Goal: Find specific page/section: Find specific page/section

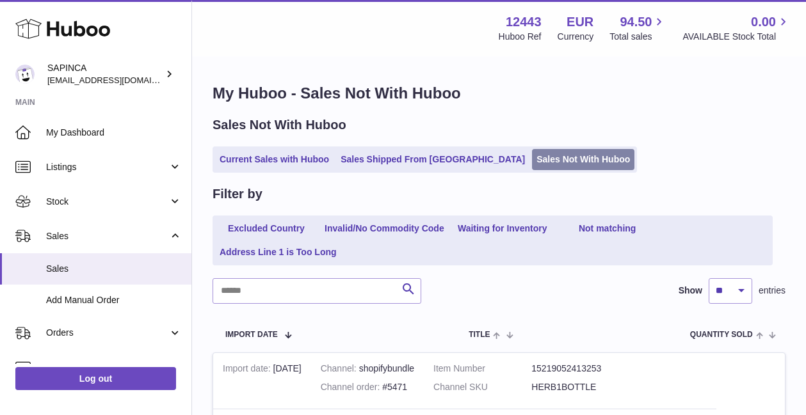
click at [532, 152] on link "Sales Not With Huboo" at bounding box center [583, 159] width 102 height 21
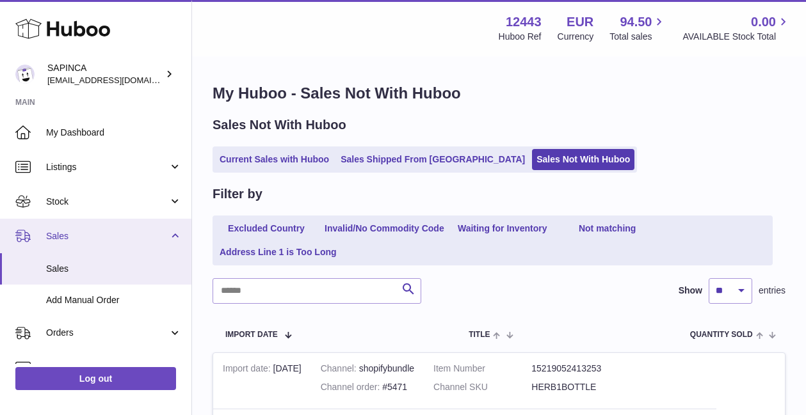
click at [63, 237] on span "Sales" at bounding box center [107, 236] width 122 height 12
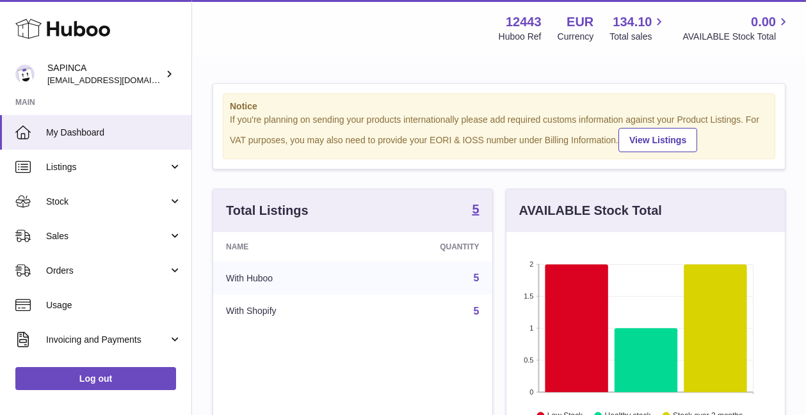
scroll to position [200, 278]
click at [63, 237] on span "Sales" at bounding box center [107, 236] width 122 height 12
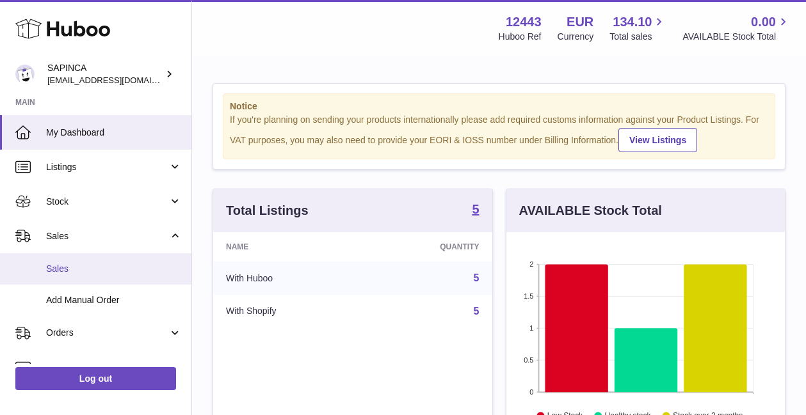
click at [67, 265] on span "Sales" at bounding box center [114, 269] width 136 height 12
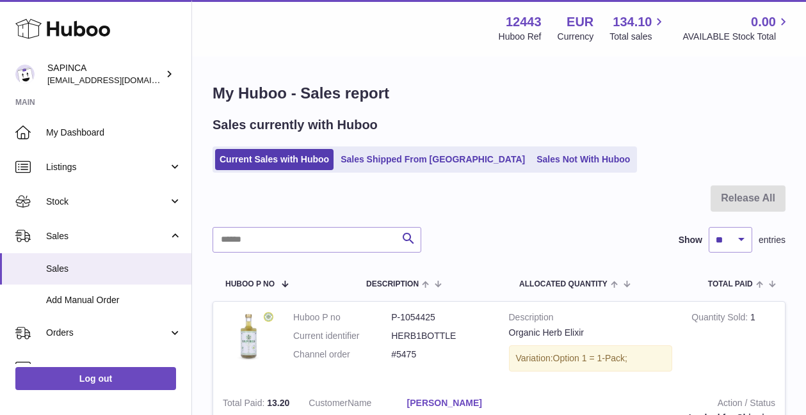
scroll to position [21, 0]
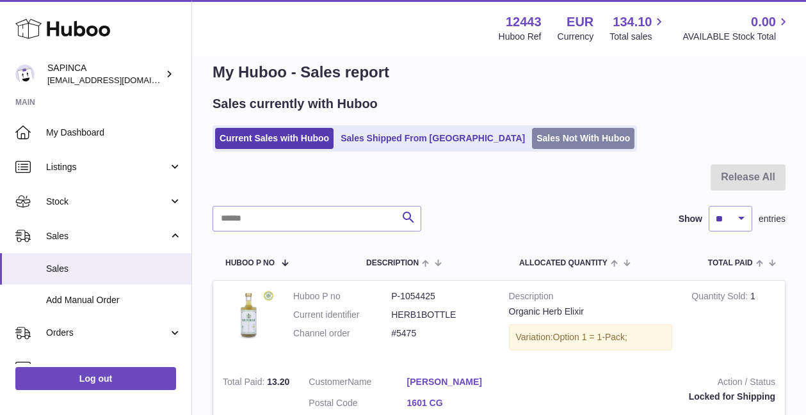
click at [532, 131] on link "Sales Not With Huboo" at bounding box center [583, 138] width 102 height 21
